Goal: Task Accomplishment & Management: Use online tool/utility

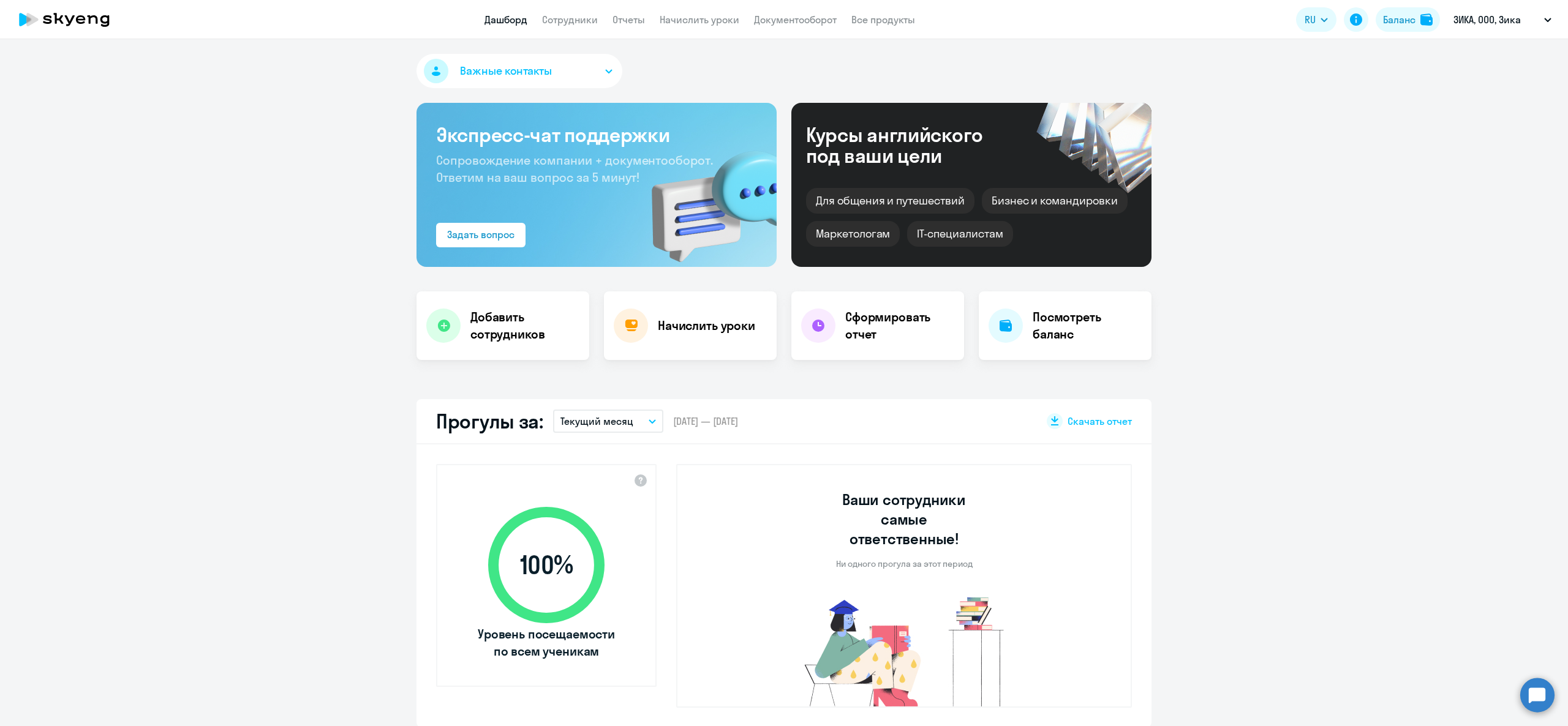
select select "30"
click at [730, 16] on link "Начислить уроки" at bounding box center [699, 19] width 79 height 12
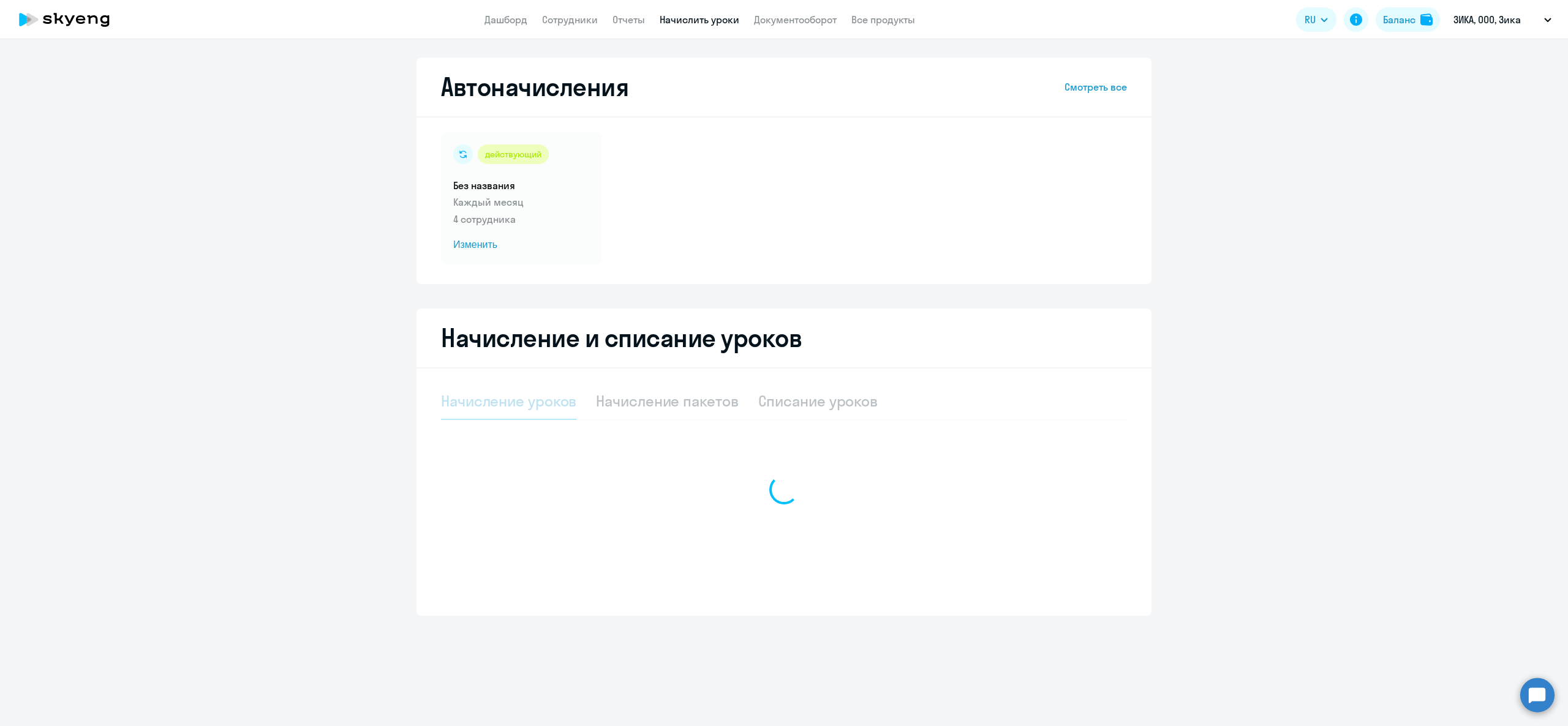
select select "10"
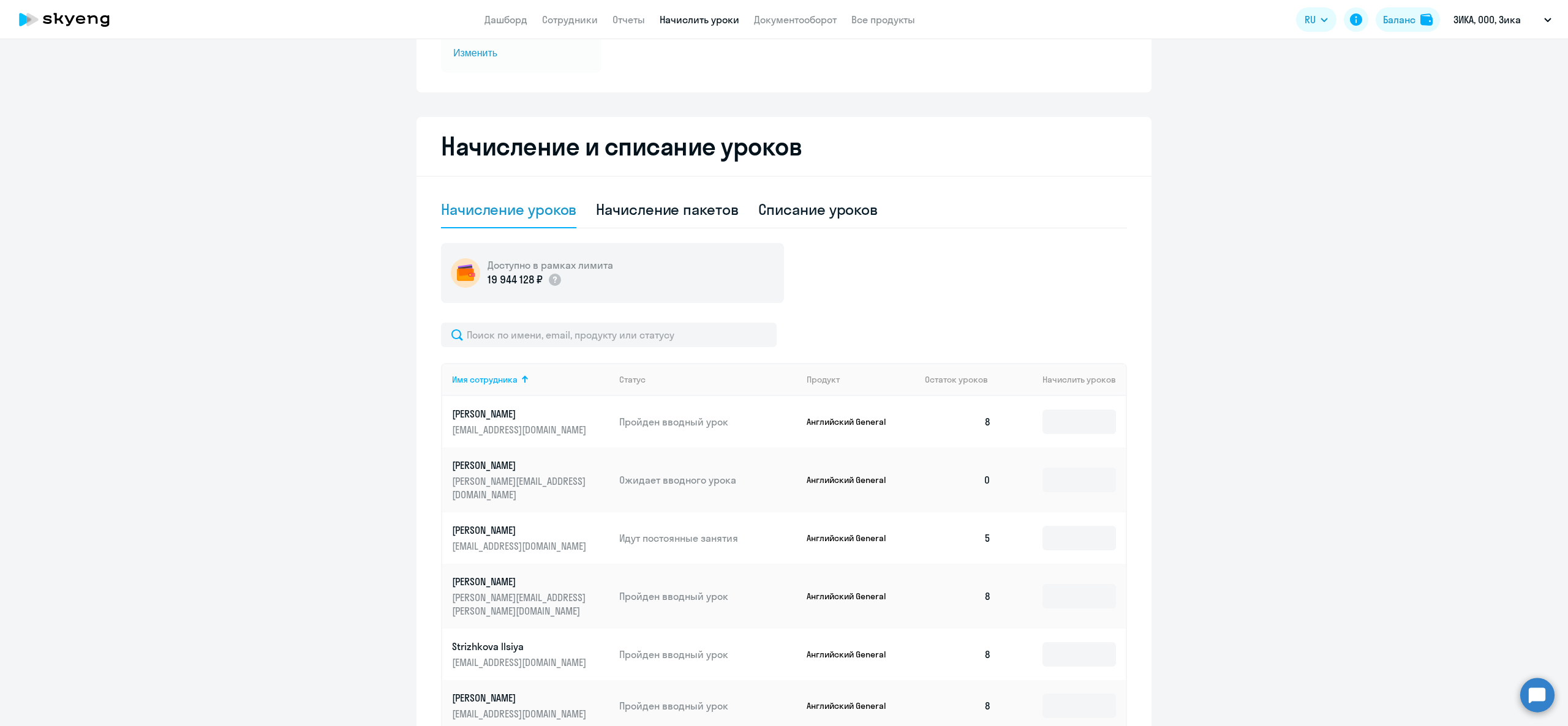
scroll to position [376, 0]
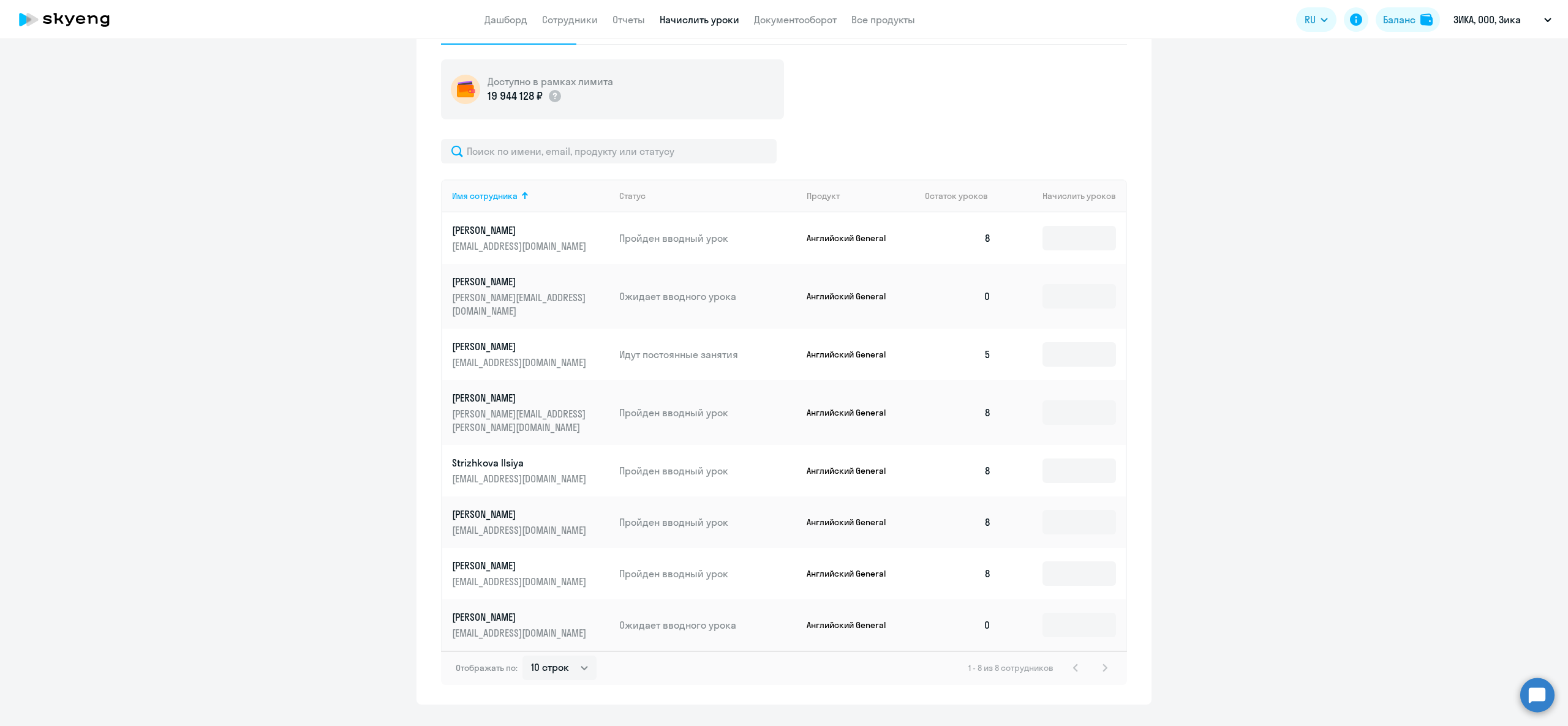
click at [1063, 309] on td at bounding box center [1063, 296] width 125 height 65
click at [1063, 300] on input at bounding box center [1079, 296] width 74 height 24
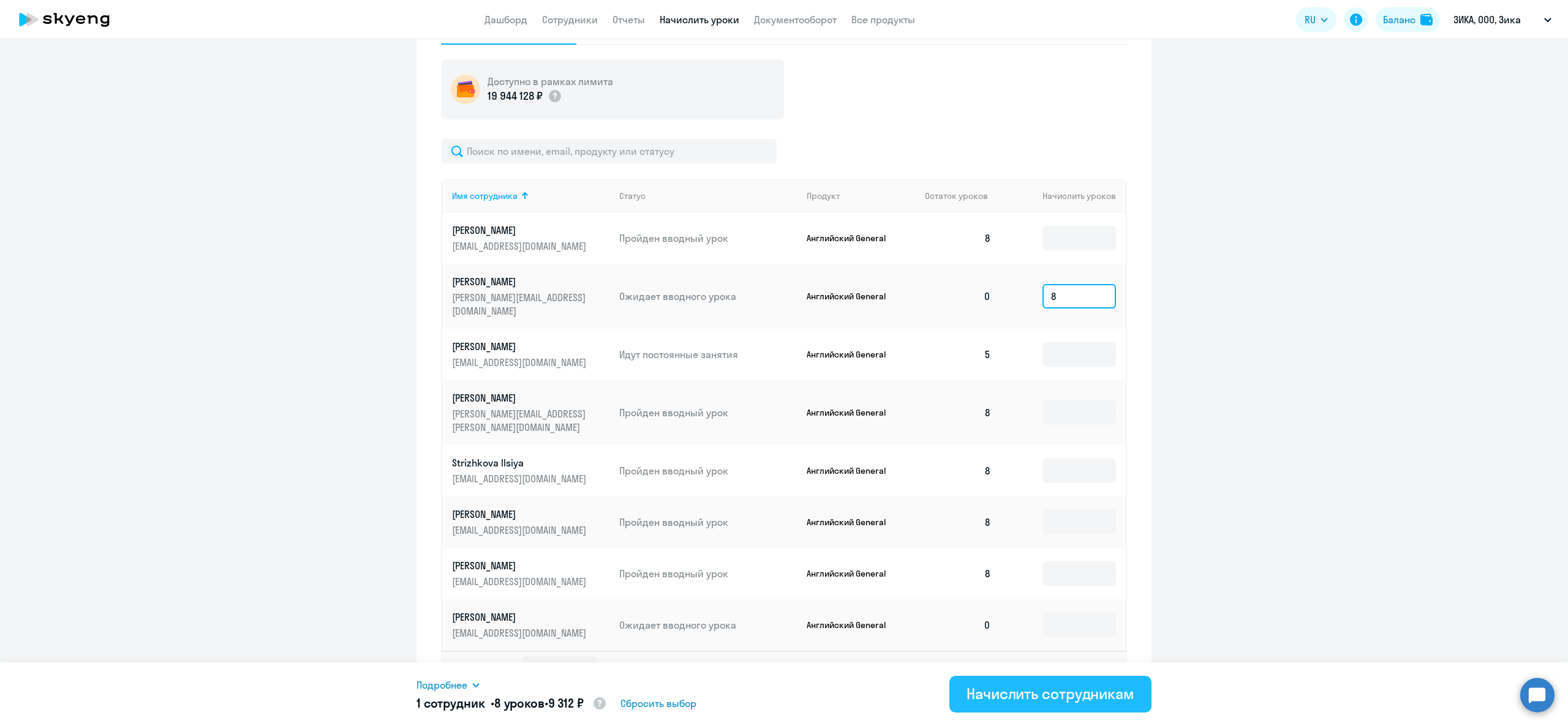
type input "8"
click at [1081, 697] on div "Начислить сотрудникам" at bounding box center [1050, 693] width 168 height 20
